Goal: Task Accomplishment & Management: Find specific page/section

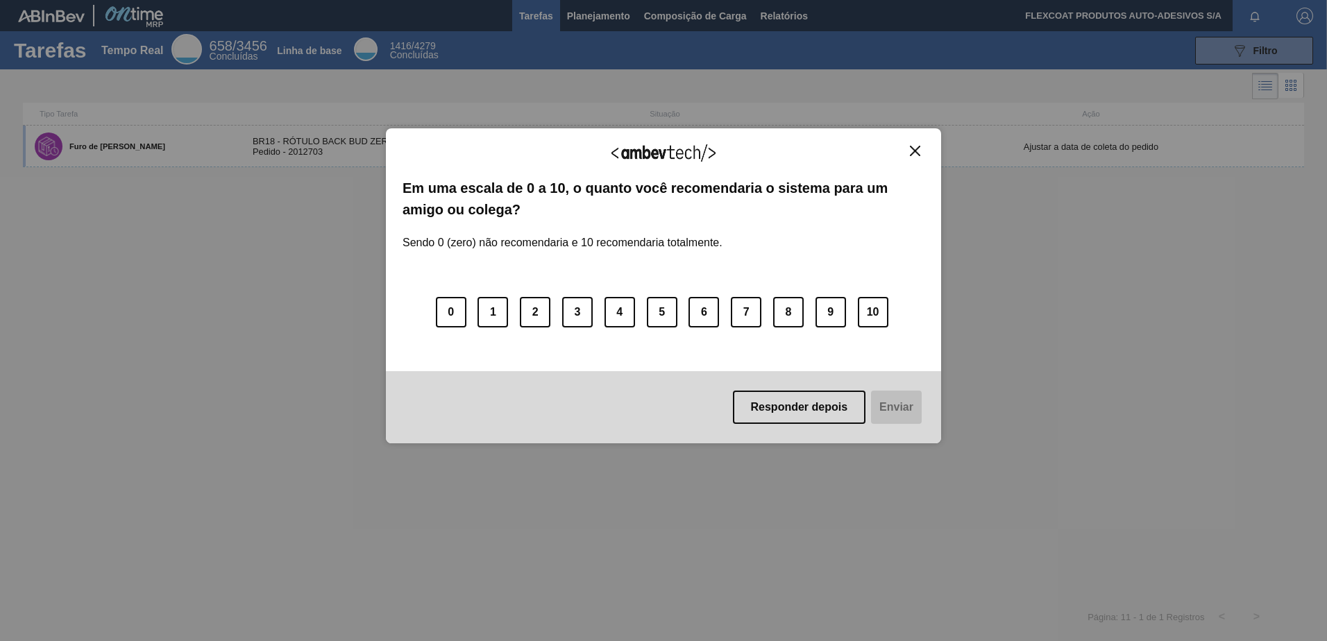
click at [827, 404] on button "Responder depois" at bounding box center [799, 407] width 133 height 33
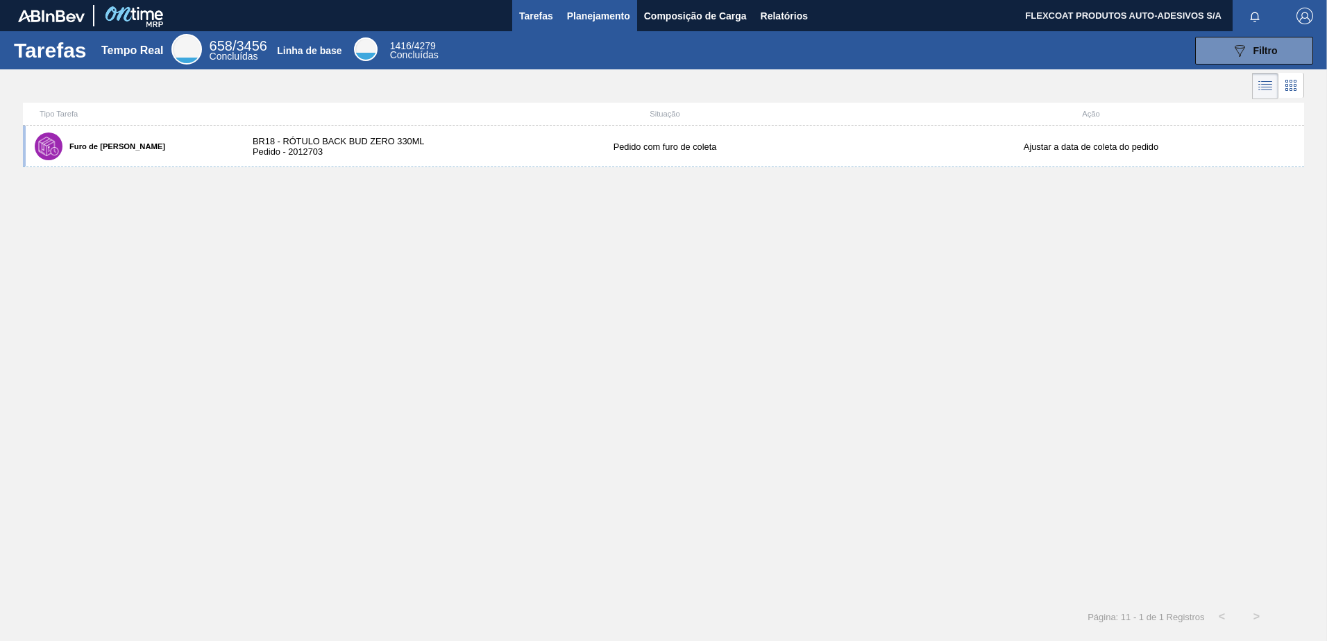
click at [570, 16] on span "Planejamento" at bounding box center [598, 16] width 63 height 17
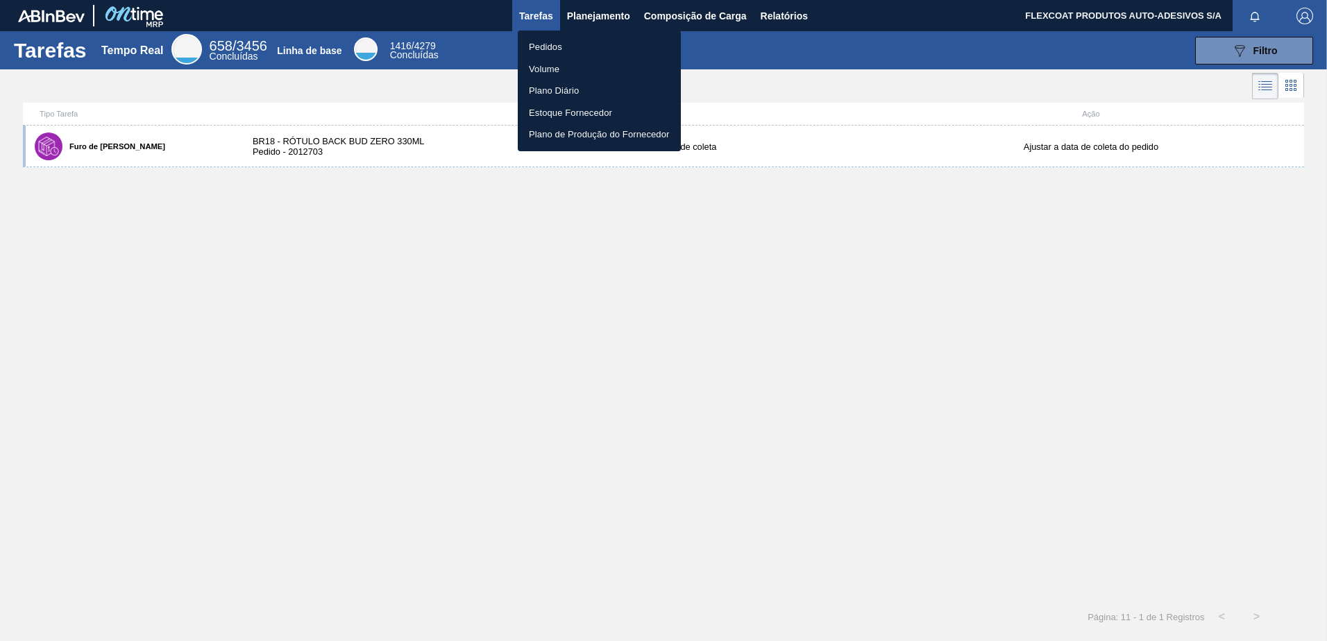
click at [545, 51] on li "Pedidos" at bounding box center [599, 47] width 163 height 22
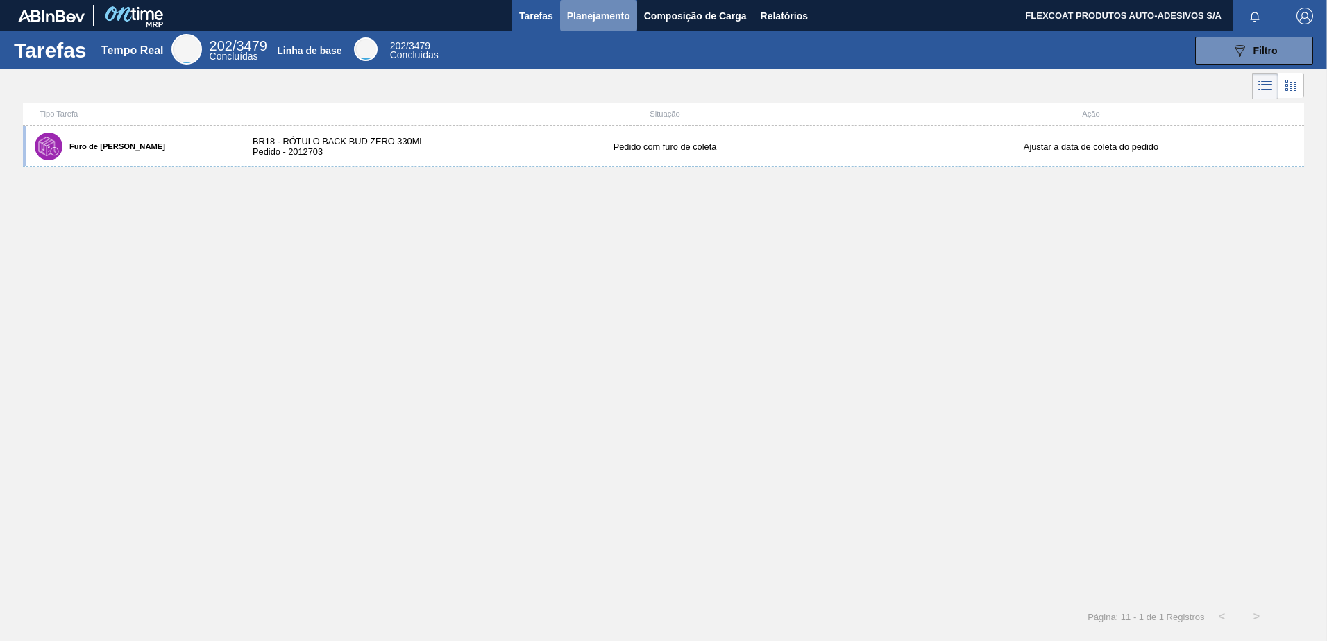
click at [598, 14] on span "Planejamento" at bounding box center [598, 16] width 63 height 17
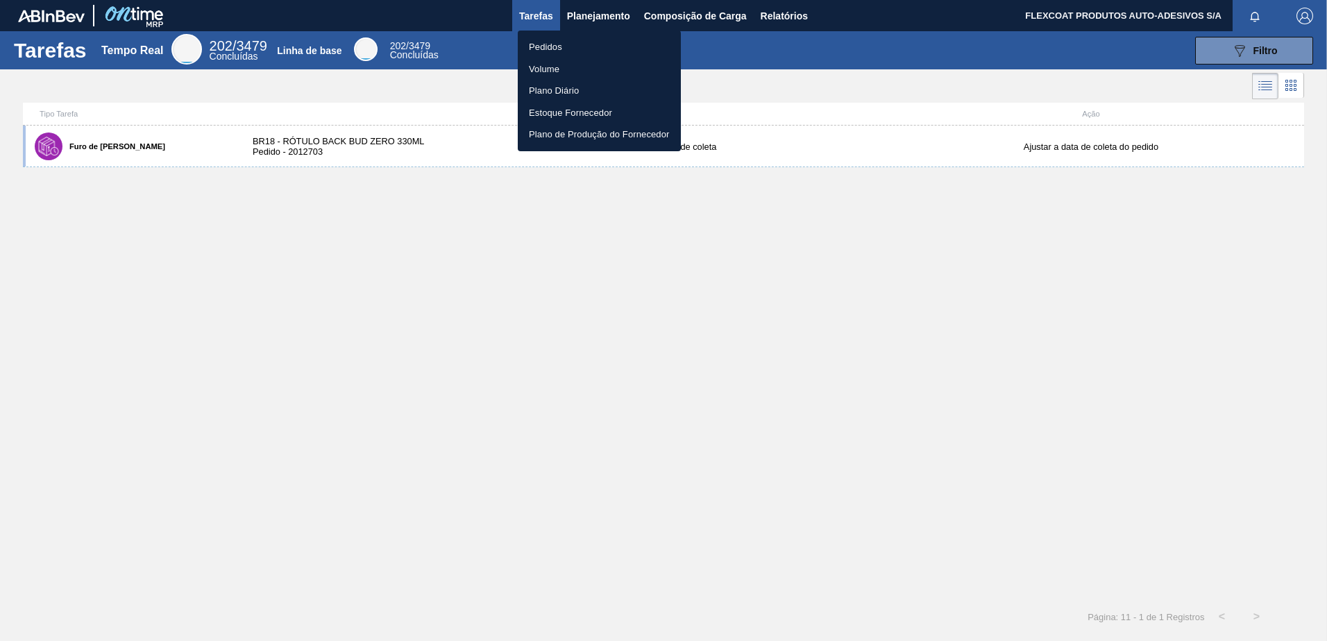
click at [549, 44] on li "Pedidos" at bounding box center [599, 47] width 163 height 22
